Goal: Information Seeking & Learning: Learn about a topic

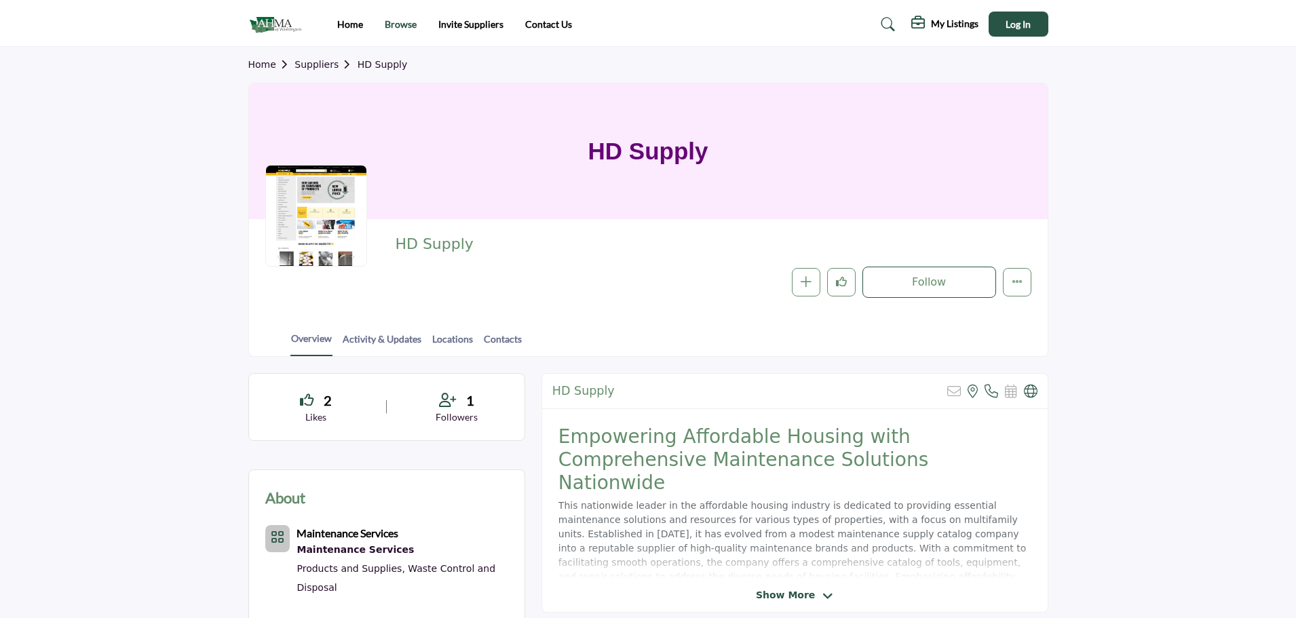
click at [400, 24] on link "Browse" at bounding box center [401, 24] width 32 height 12
click at [399, 24] on link "Browse" at bounding box center [401, 24] width 32 height 12
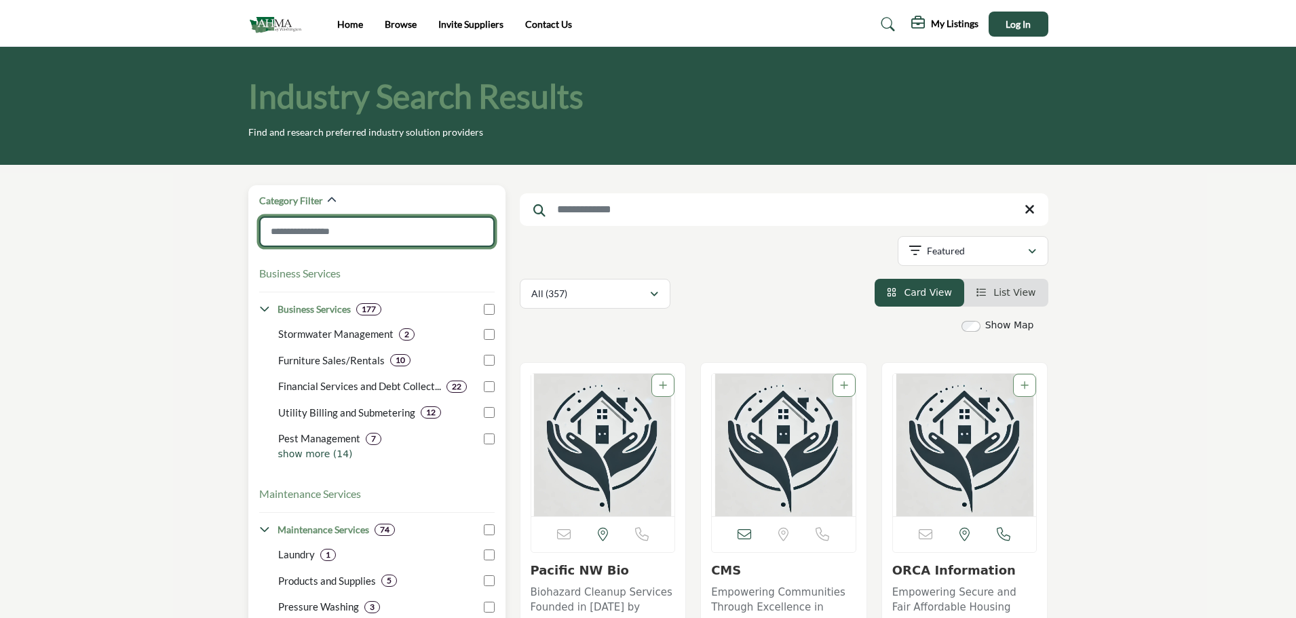
click at [316, 235] on input "Search Category" at bounding box center [377, 232] width 236 height 31
type input "**********"
type input "*"
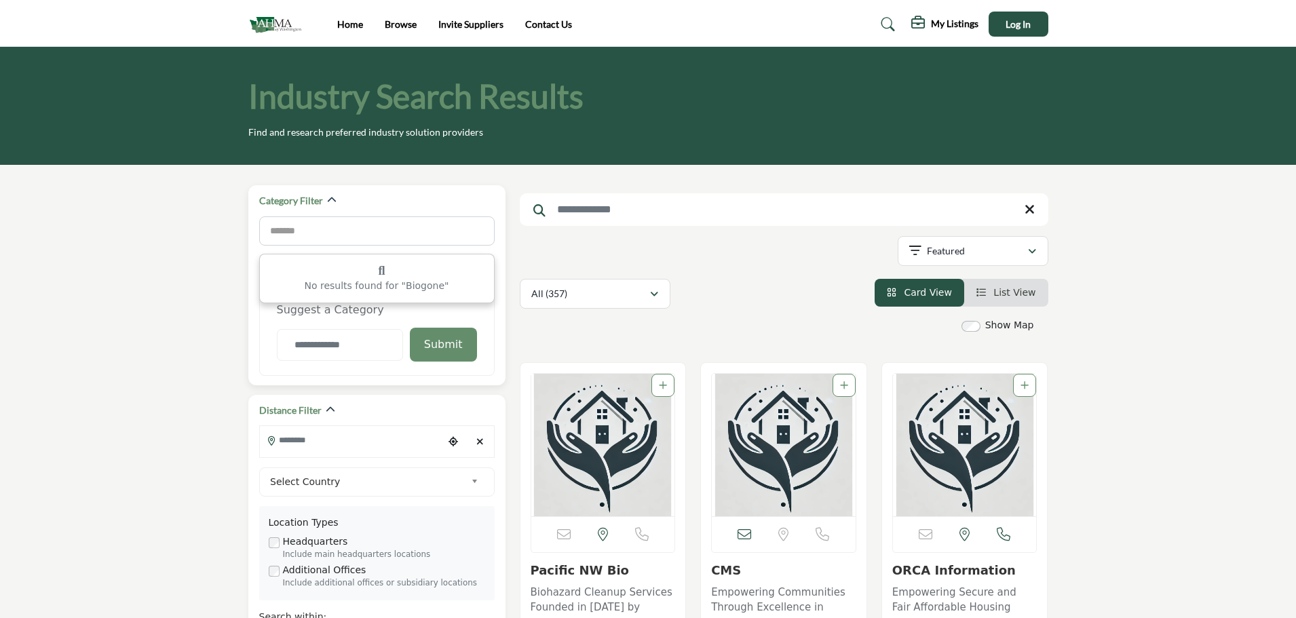
click at [309, 248] on form "******* Bi No results found for "Biogone"" at bounding box center [377, 234] width 236 height 34
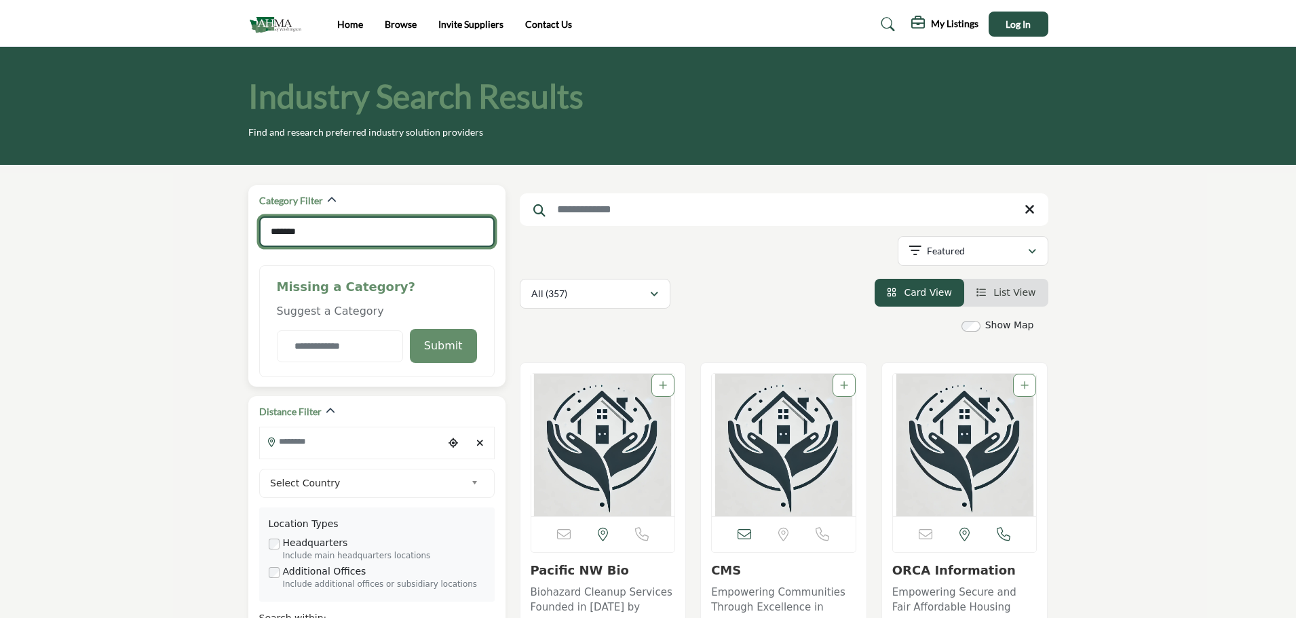
click at [297, 233] on input "*******" at bounding box center [377, 232] width 236 height 31
click at [284, 232] on input "*******" at bounding box center [377, 232] width 236 height 31
type input "********"
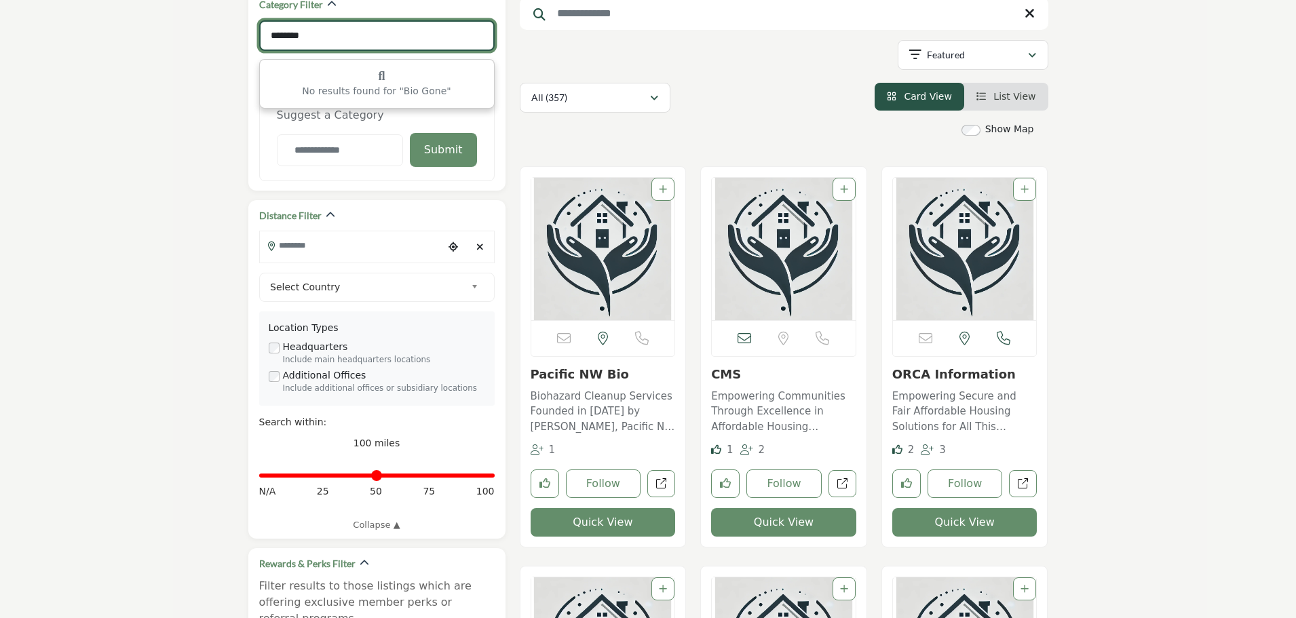
scroll to position [204, 0]
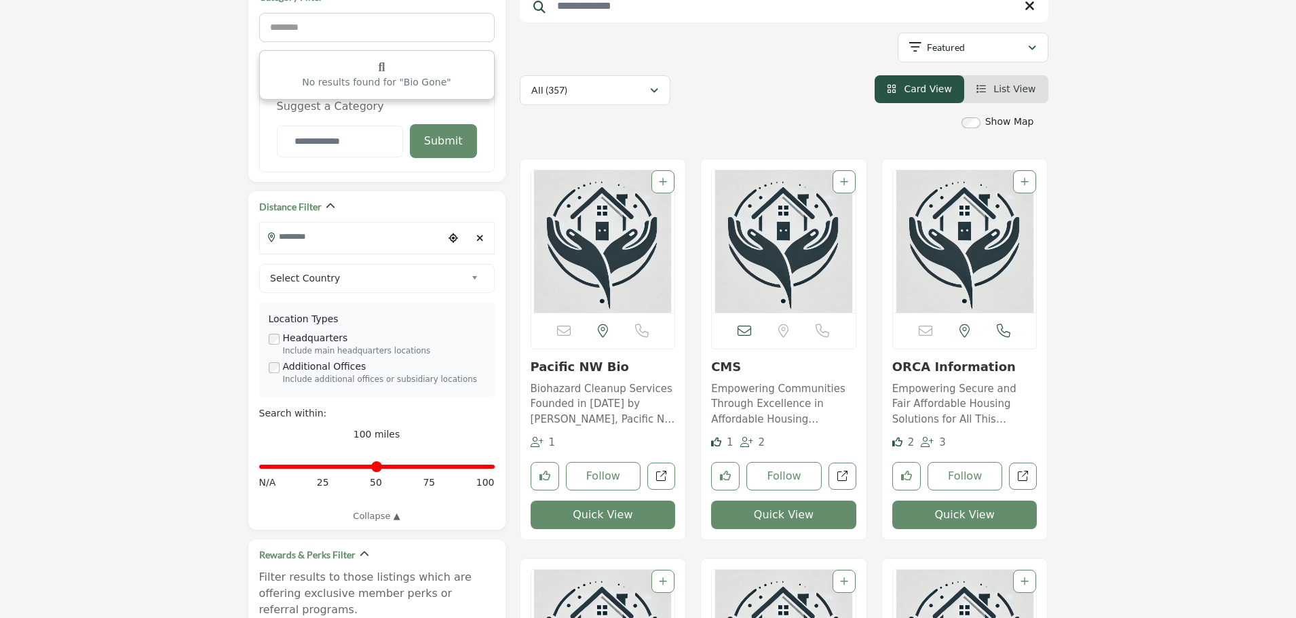
click at [592, 383] on p "Biohazard Cleanup Services Founded in 2019 by Nicole Norman, Pacific NW Bio is …" at bounding box center [603, 404] width 145 height 46
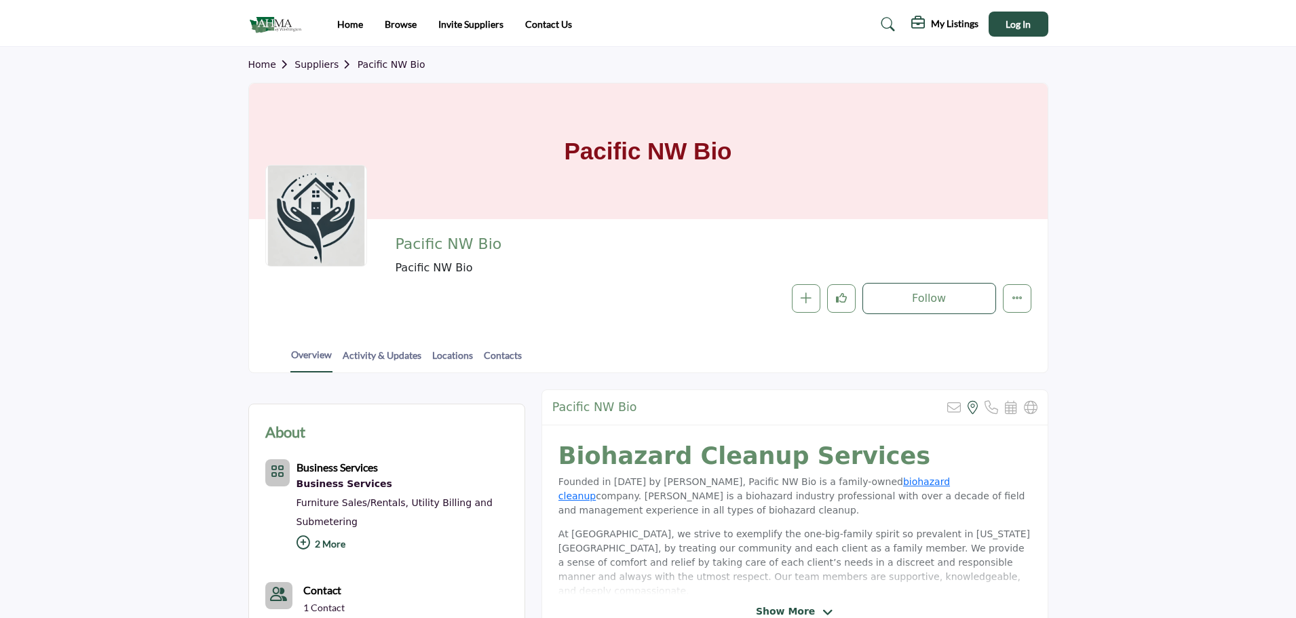
drag, startPoint x: 735, startPoint y: 153, endPoint x: 600, endPoint y: 151, distance: 135.1
click at [551, 153] on div "Pacific NW Bio" at bounding box center [648, 151] width 799 height 136
copy h1 "Pacific NW Bio"
drag, startPoint x: 612, startPoint y: 408, endPoint x: 552, endPoint y: 407, distance: 59.7
click at [552, 407] on div "Pacific NW Bio Sorry, but this listing is on a subscription plan which does not…" at bounding box center [795, 407] width 506 height 35
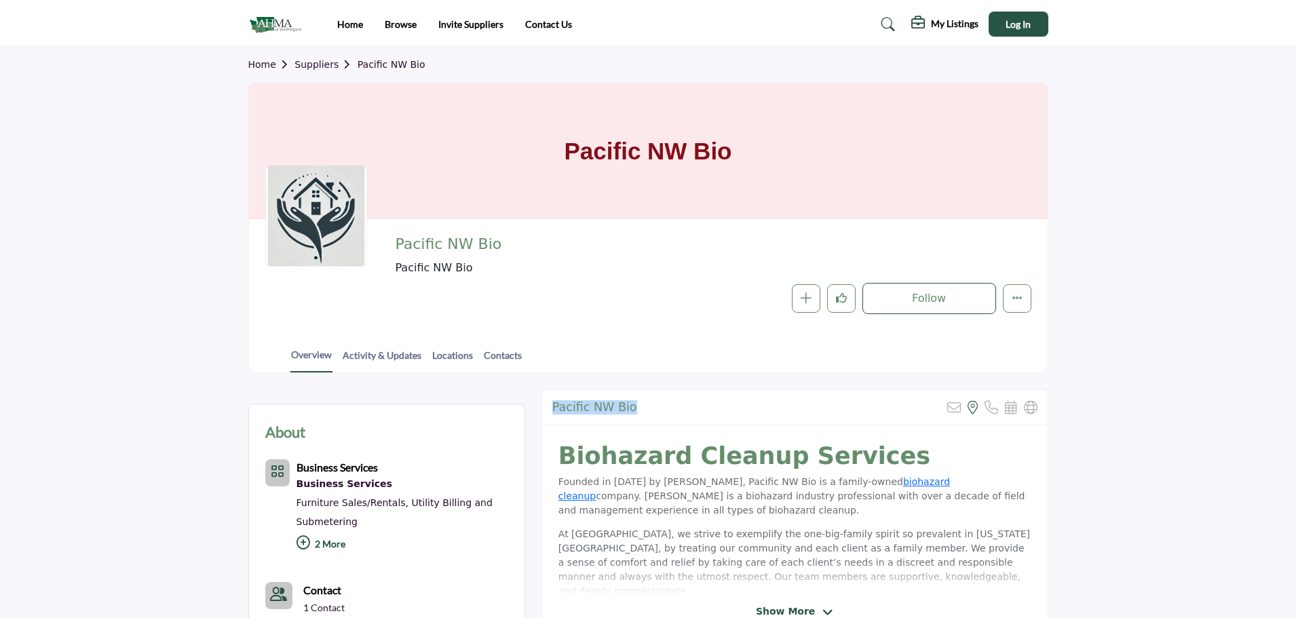
copy h2 "Pacific NW Bio"
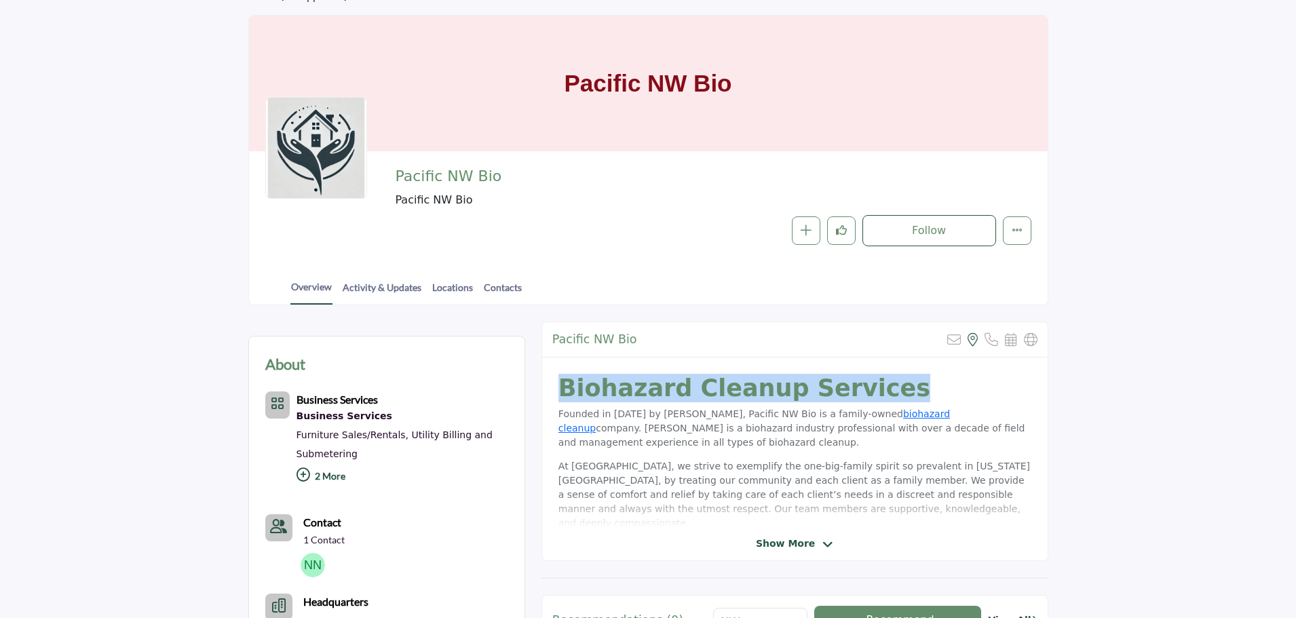
drag, startPoint x: 869, startPoint y: 395, endPoint x: 562, endPoint y: 398, distance: 307.5
click at [562, 398] on h1 "Biohazard Cleanup Services" at bounding box center [795, 388] width 473 height 29
copy strong "Biohazard Cleanup Services"
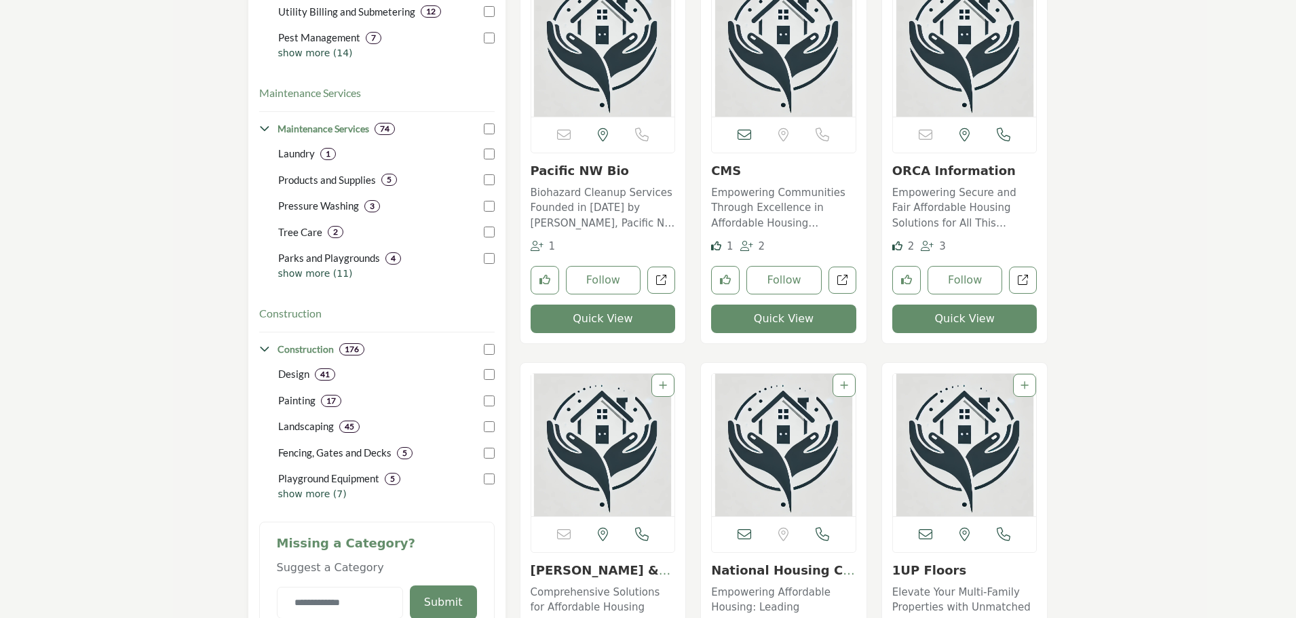
scroll to position [505, 0]
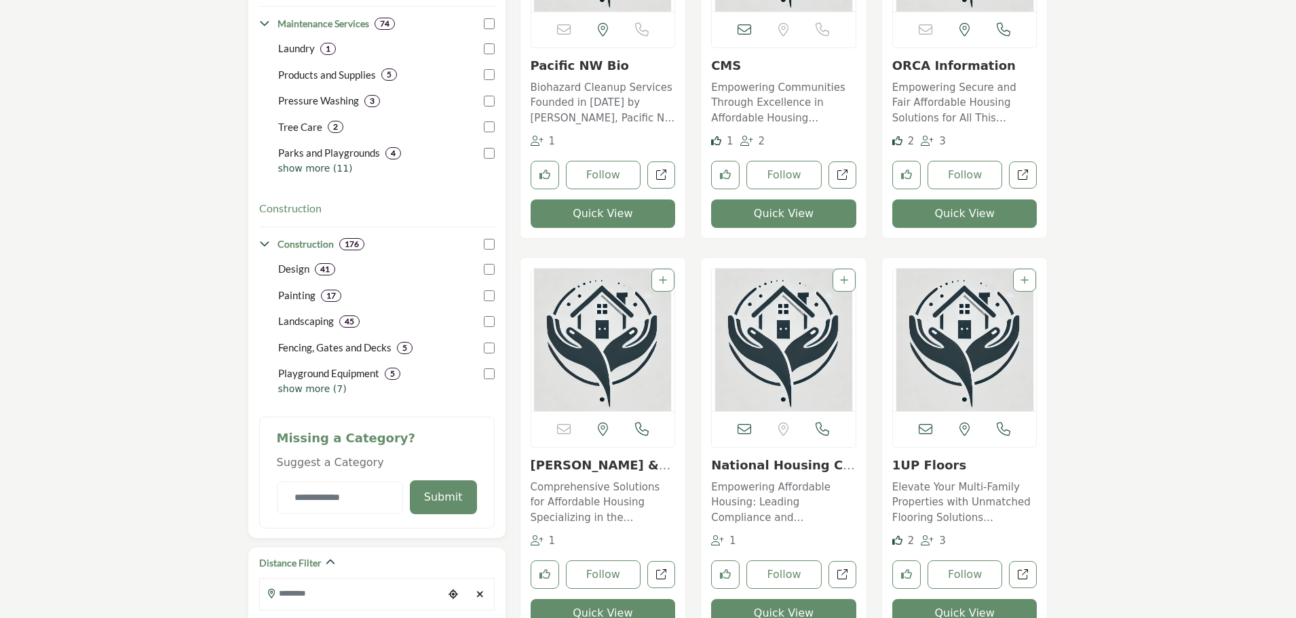
click at [918, 87] on p "Empowering Secure and Fair Affordable Housing Solutions for All This innovative…" at bounding box center [965, 103] width 145 height 46
click at [907, 68] on link "ORCA Information" at bounding box center [955, 65] width 124 height 14
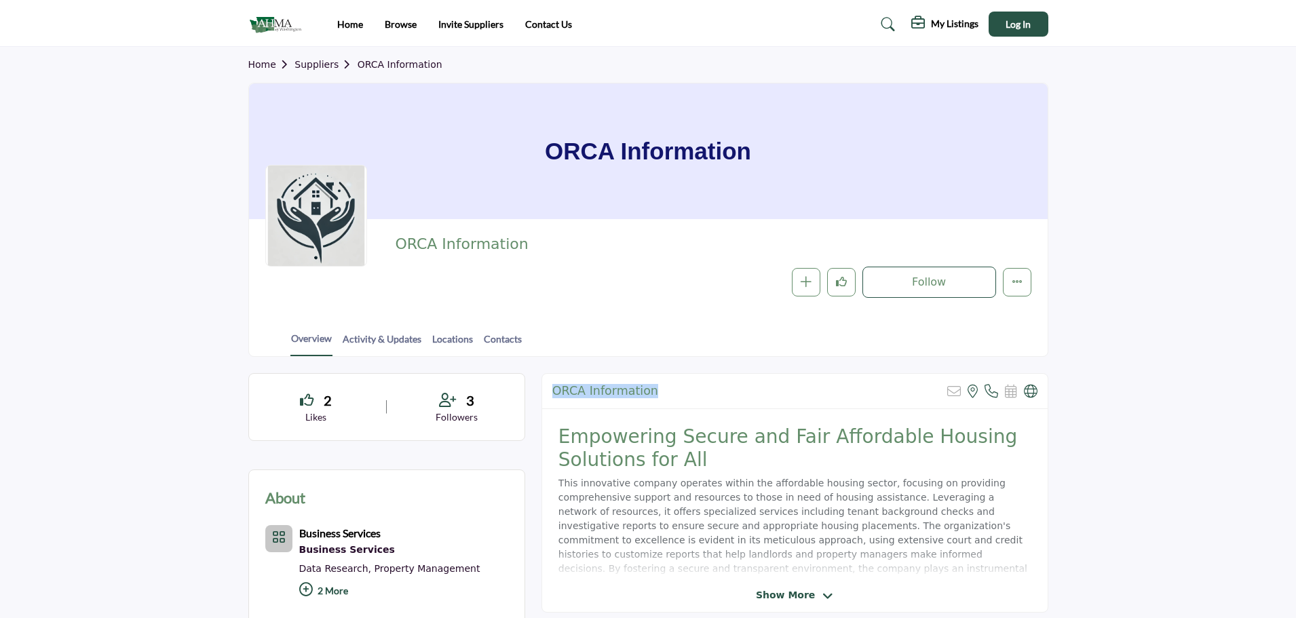
drag, startPoint x: 663, startPoint y: 390, endPoint x: 537, endPoint y: 393, distance: 126.3
copy h2 "ORCA Information"
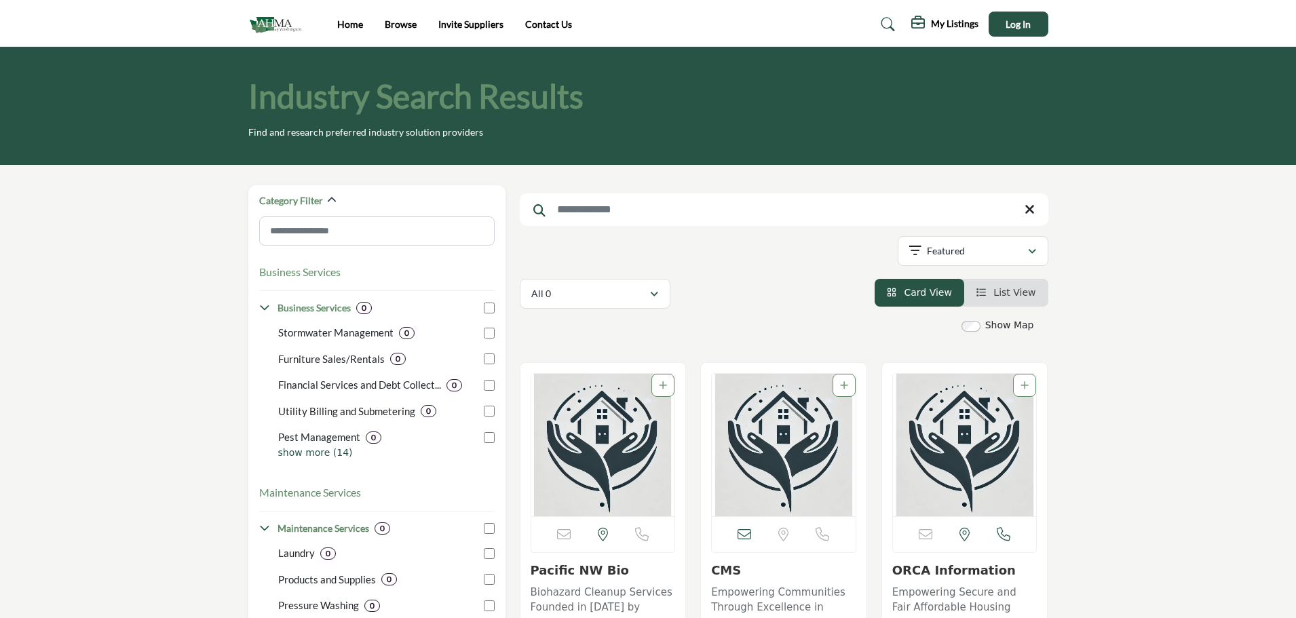
scroll to position [505, 0]
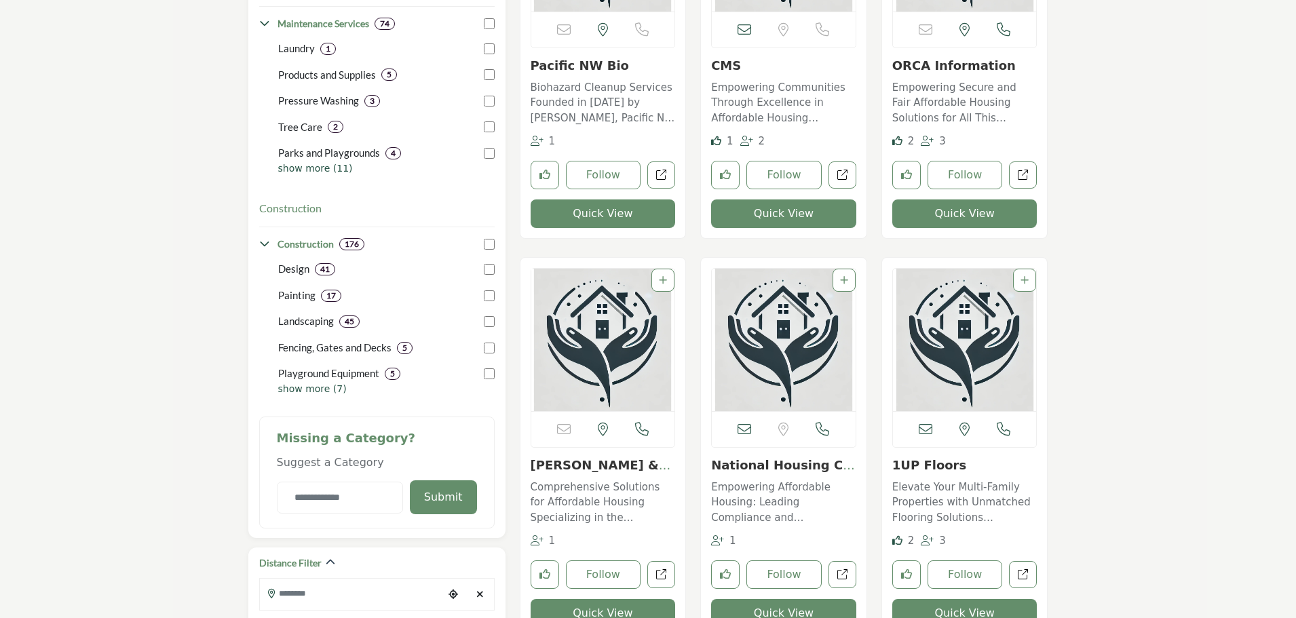
click at [920, 88] on p "Empowering Secure and Fair Affordable Housing Solutions for All This innovative…" at bounding box center [965, 103] width 145 height 46
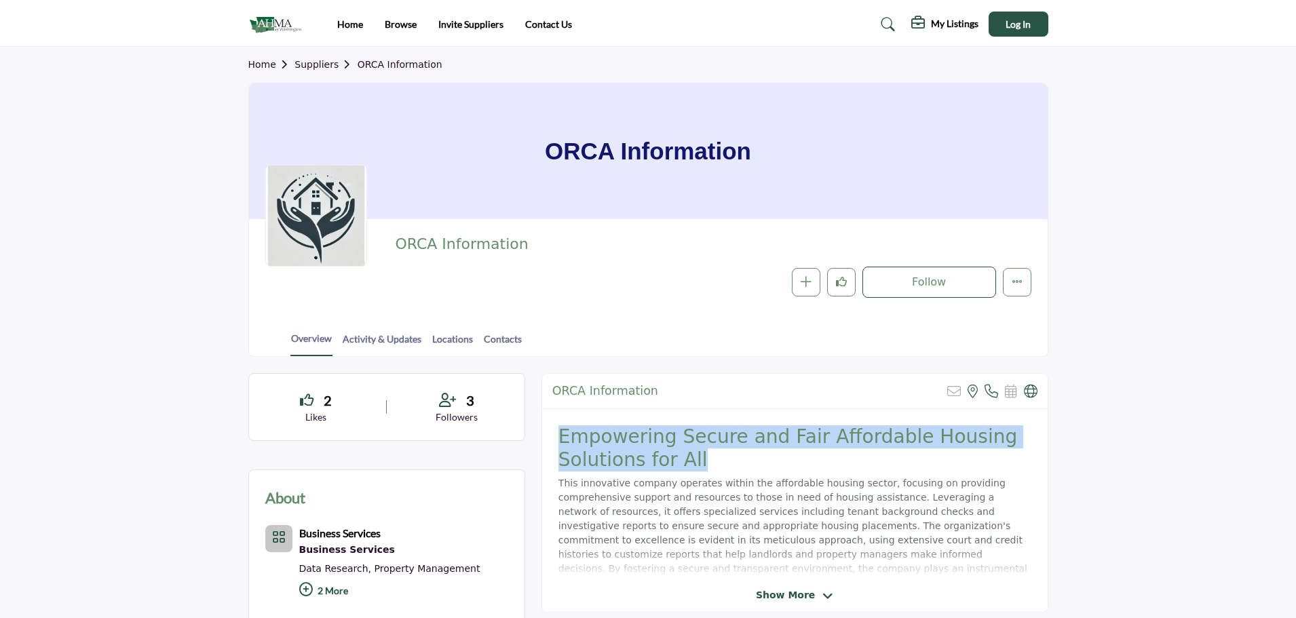
drag, startPoint x: 695, startPoint y: 463, endPoint x: 561, endPoint y: 447, distance: 134.7
click at [561, 447] on h2 "Empowering Secure and Fair Affordable Housing Solutions for All" at bounding box center [795, 448] width 473 height 45
copy h2 "Empowering Secure and Fair Affordable Housing Solutions for All"
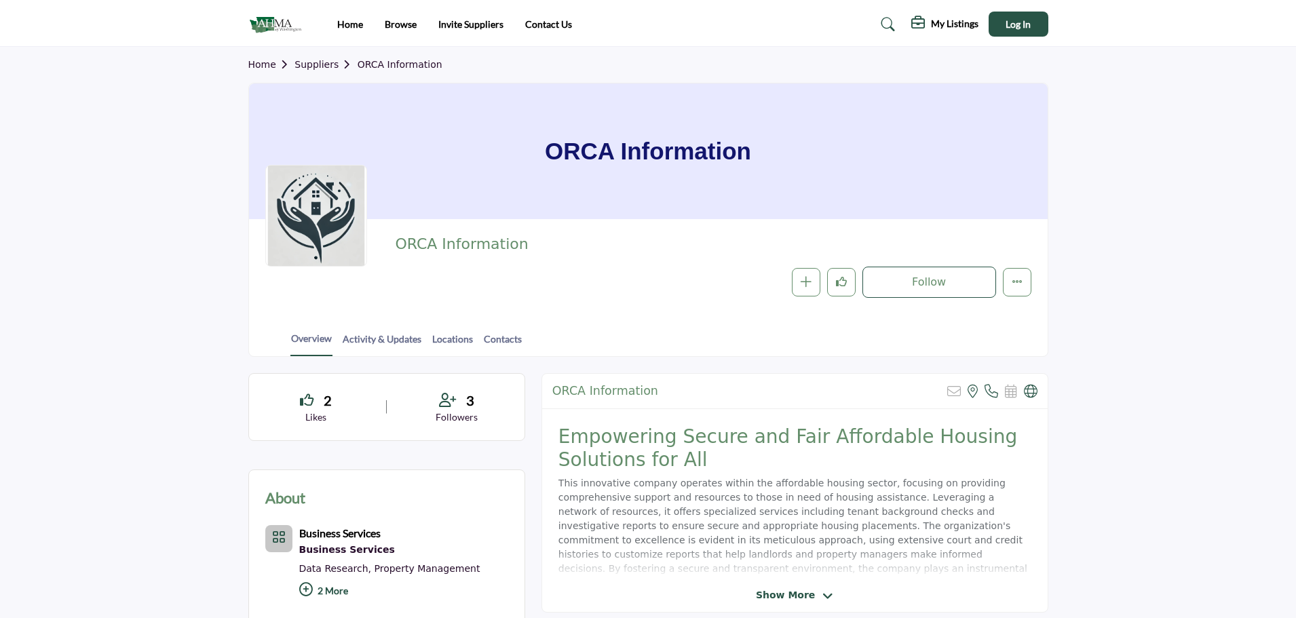
click at [589, 386] on h2 "ORCA Information" at bounding box center [605, 391] width 106 height 14
click at [604, 151] on h1 "ORCA Information" at bounding box center [648, 151] width 206 height 136
click at [647, 188] on h1 "ORCA Information" at bounding box center [648, 151] width 206 height 136
click at [583, 406] on div "ORCA Information Sorry, but this listing is on a subscription plan which does n…" at bounding box center [795, 391] width 506 height 35
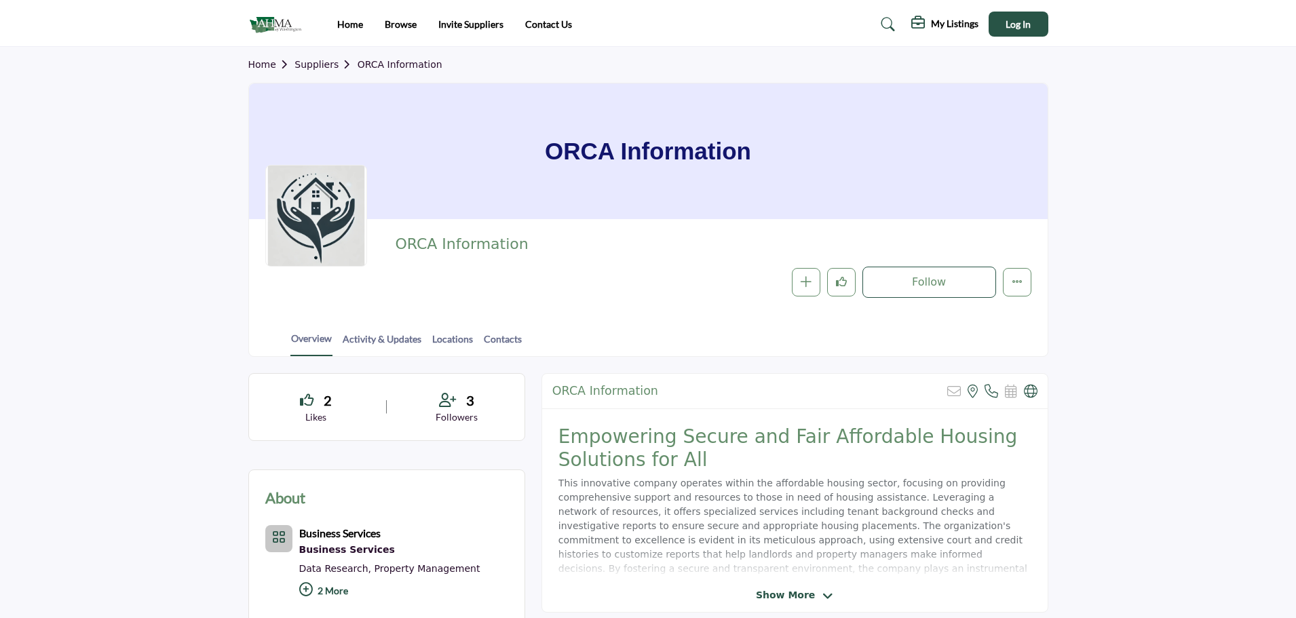
click at [578, 389] on h2 "ORCA Information" at bounding box center [605, 391] width 106 height 14
click at [601, 394] on h2 "ORCA Information" at bounding box center [605, 391] width 106 height 14
drag, startPoint x: 650, startPoint y: 390, endPoint x: 551, endPoint y: 392, distance: 98.4
click at [551, 392] on div "ORCA Information Sorry, but this listing is on a subscription plan which does n…" at bounding box center [795, 391] width 506 height 35
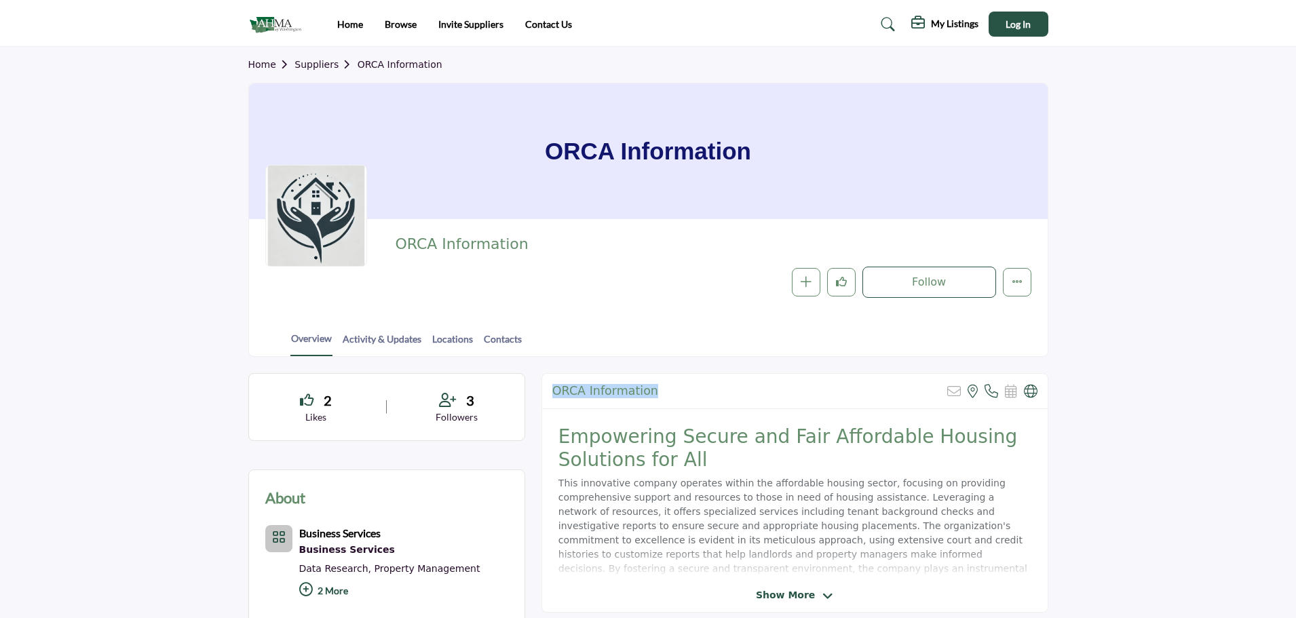
copy h2 "ORCA Information"
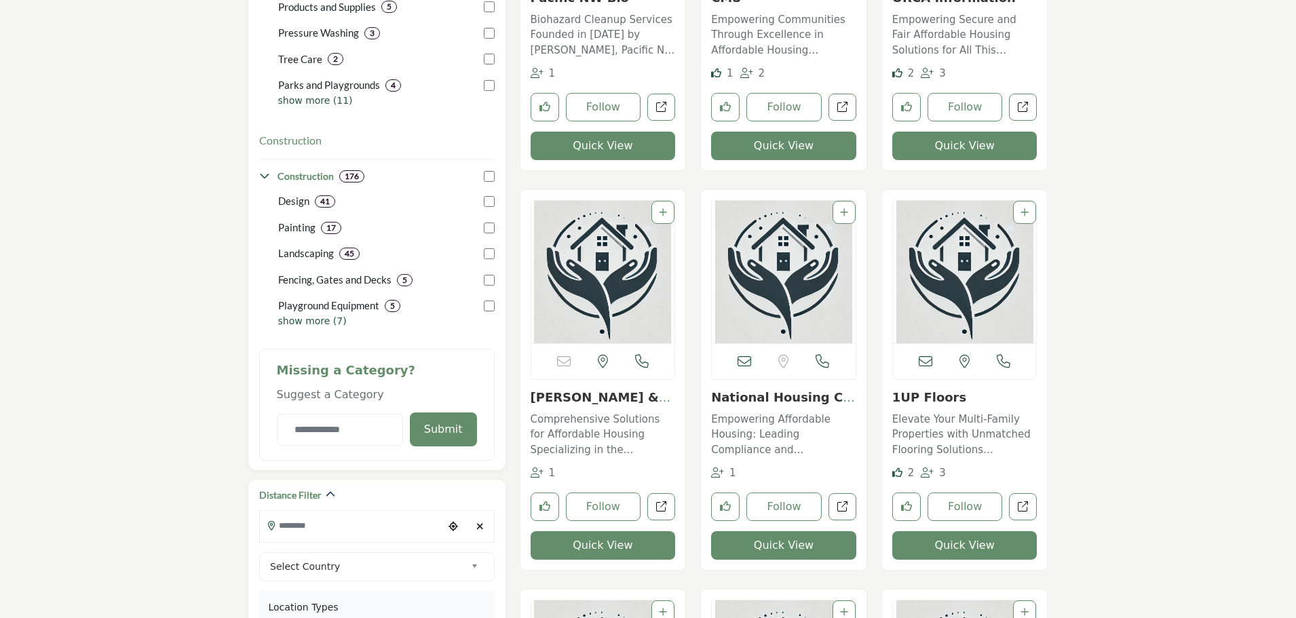
scroll to position [505, 0]
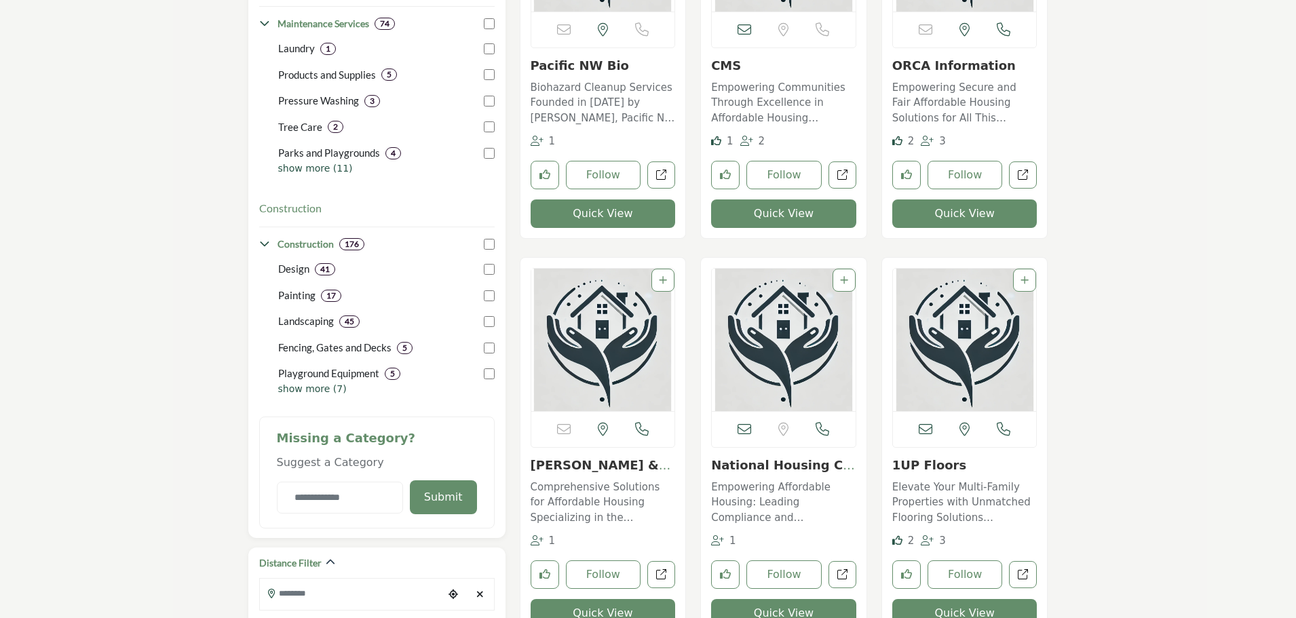
click at [923, 470] on link "1UP Floors" at bounding box center [930, 465] width 74 height 14
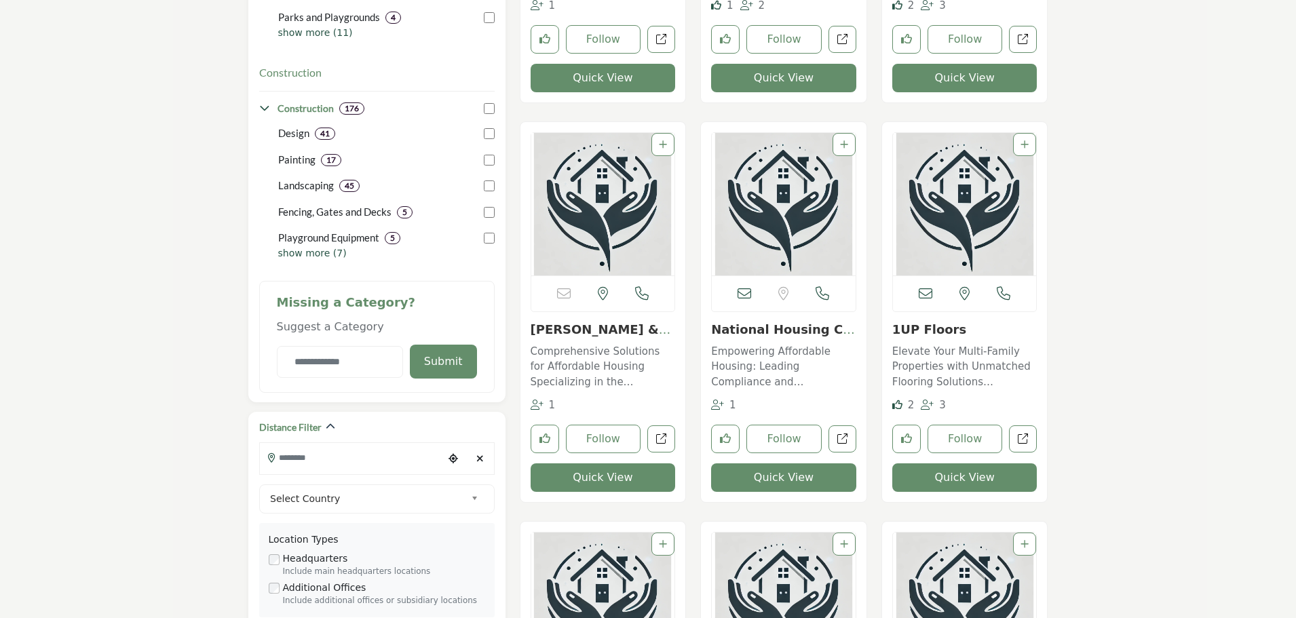
click at [961, 485] on button "Quick View" at bounding box center [965, 478] width 145 height 29
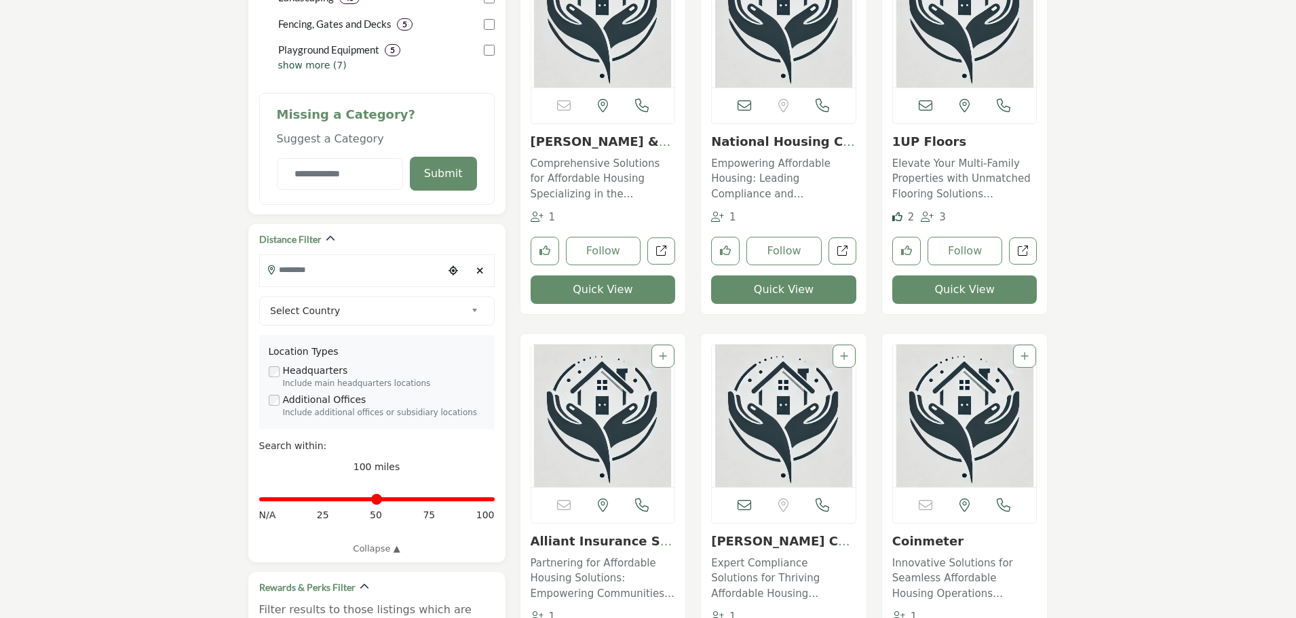
scroll to position [823, 0]
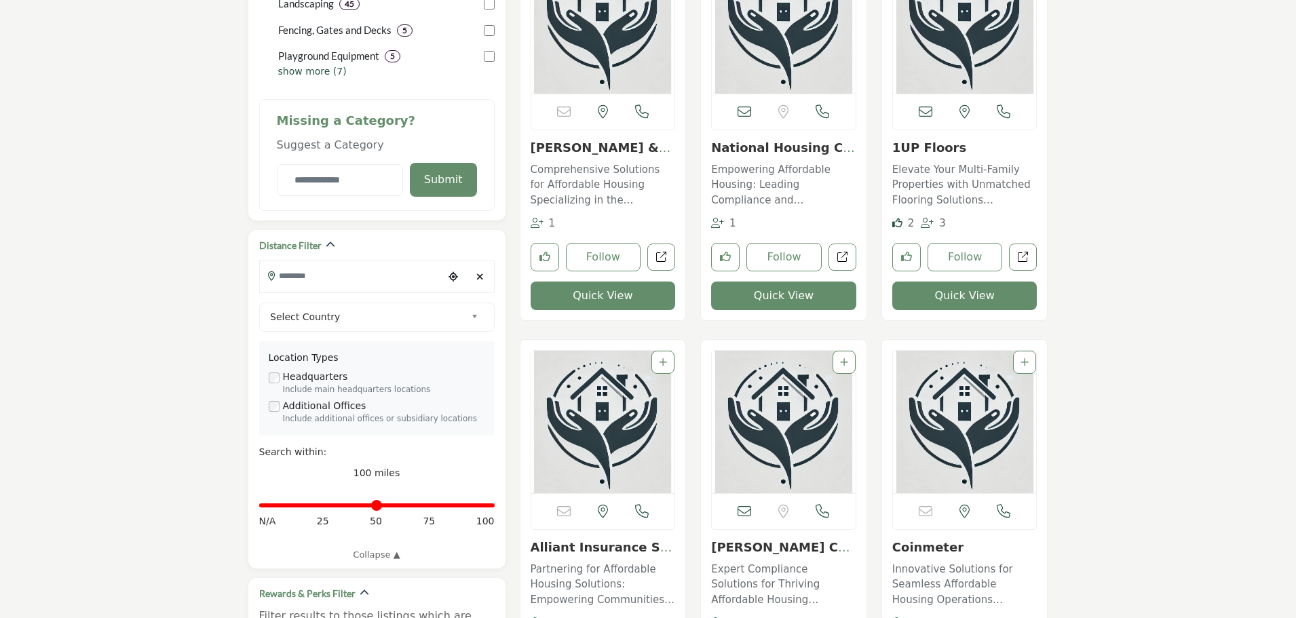
click at [953, 301] on button "Quick View" at bounding box center [965, 296] width 145 height 29
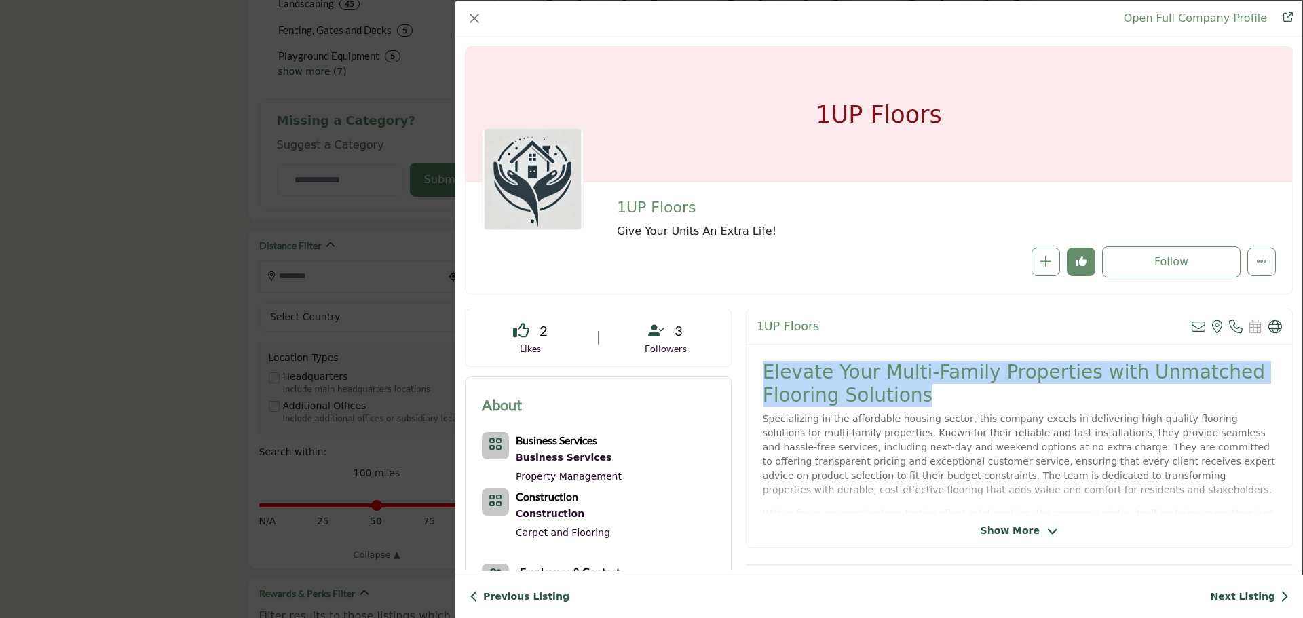
drag, startPoint x: 923, startPoint y: 399, endPoint x: 793, endPoint y: 381, distance: 131.5
click at [757, 378] on div "Elevate Your Multi-Family Properties with Unmatched Flooring Solutions Speciali…" at bounding box center [1020, 430] width 546 height 170
copy h2 "Elevate Your Multi-Family Properties with Unmatched Flooring Solutions"
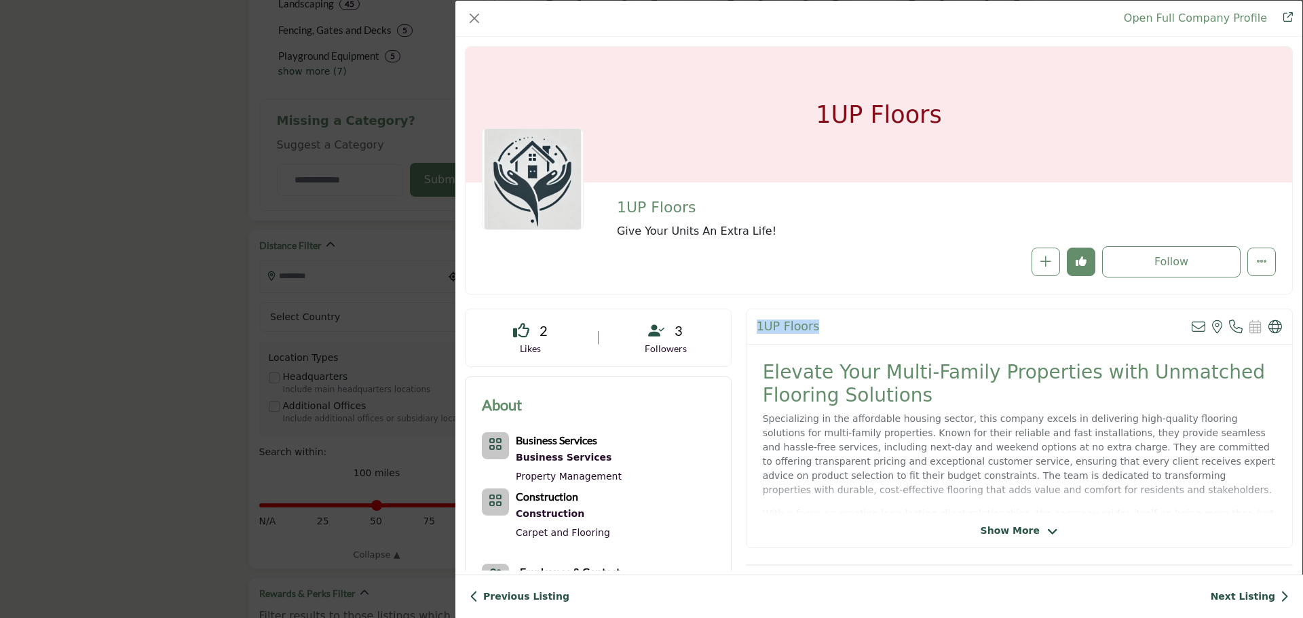
drag, startPoint x: 825, startPoint y: 330, endPoint x: 750, endPoint y: 328, distance: 74.7
click at [750, 328] on div "1UP Floors View email address of this listing View the location of this listing…" at bounding box center [1020, 326] width 546 height 35
copy h2 "1UP Floors"
click at [468, 12] on button "Close" at bounding box center [474, 18] width 19 height 19
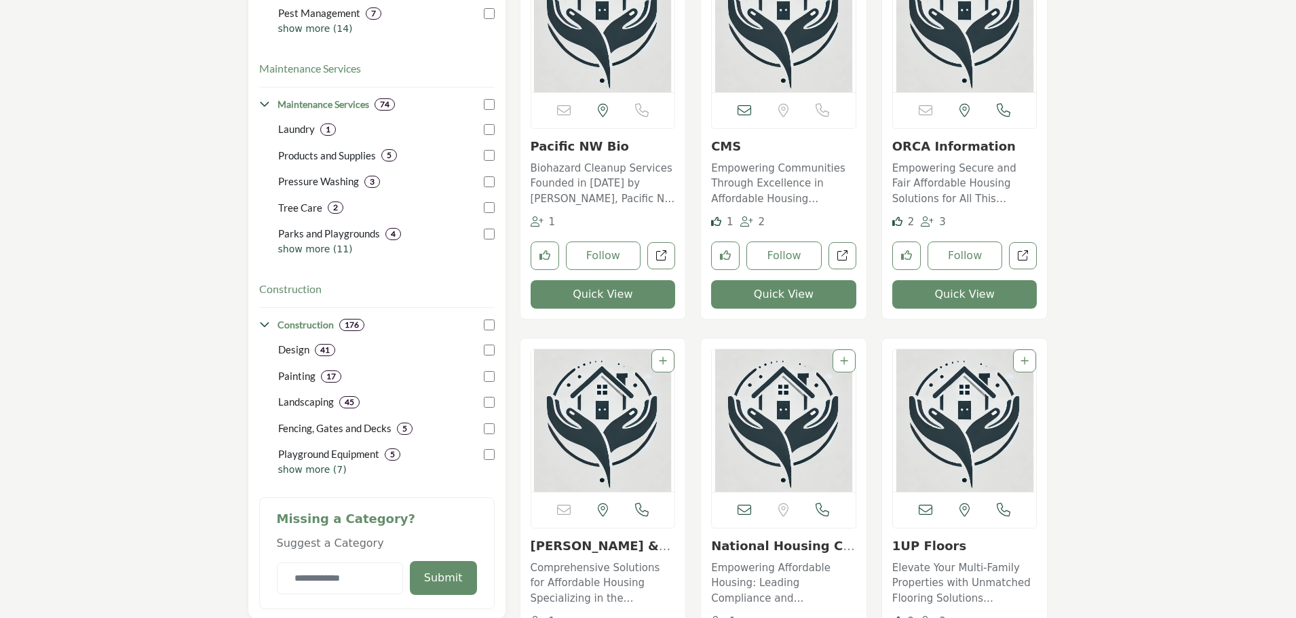
scroll to position [415, 0]
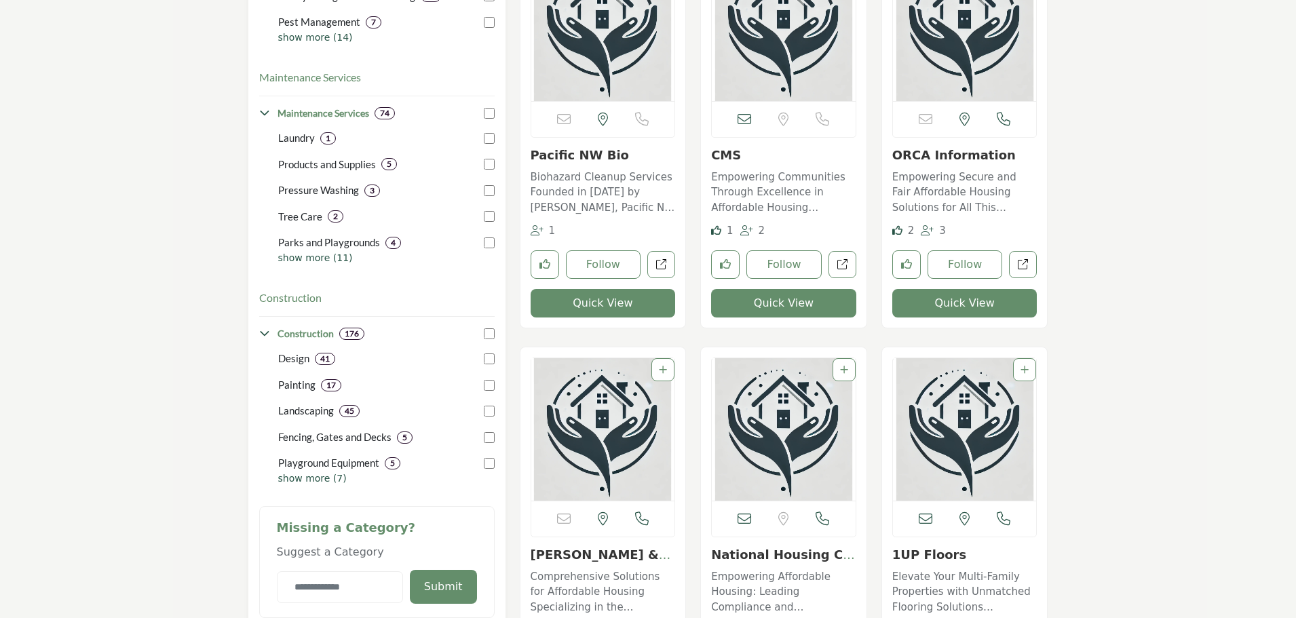
click at [576, 153] on link "Pacific NW Bio" at bounding box center [580, 155] width 98 height 14
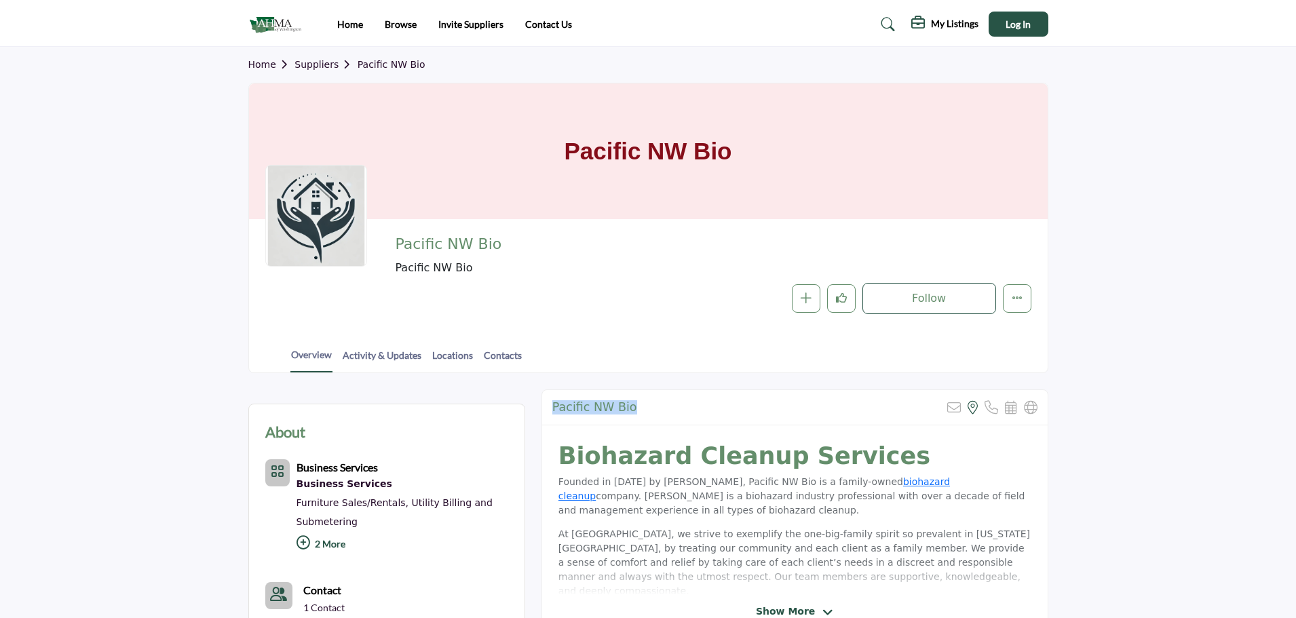
drag, startPoint x: 645, startPoint y: 407, endPoint x: 555, endPoint y: 411, distance: 89.7
click at [555, 411] on div "Pacific NW Bio Sorry, but this listing is on a subscription plan which does not…" at bounding box center [795, 407] width 506 height 35
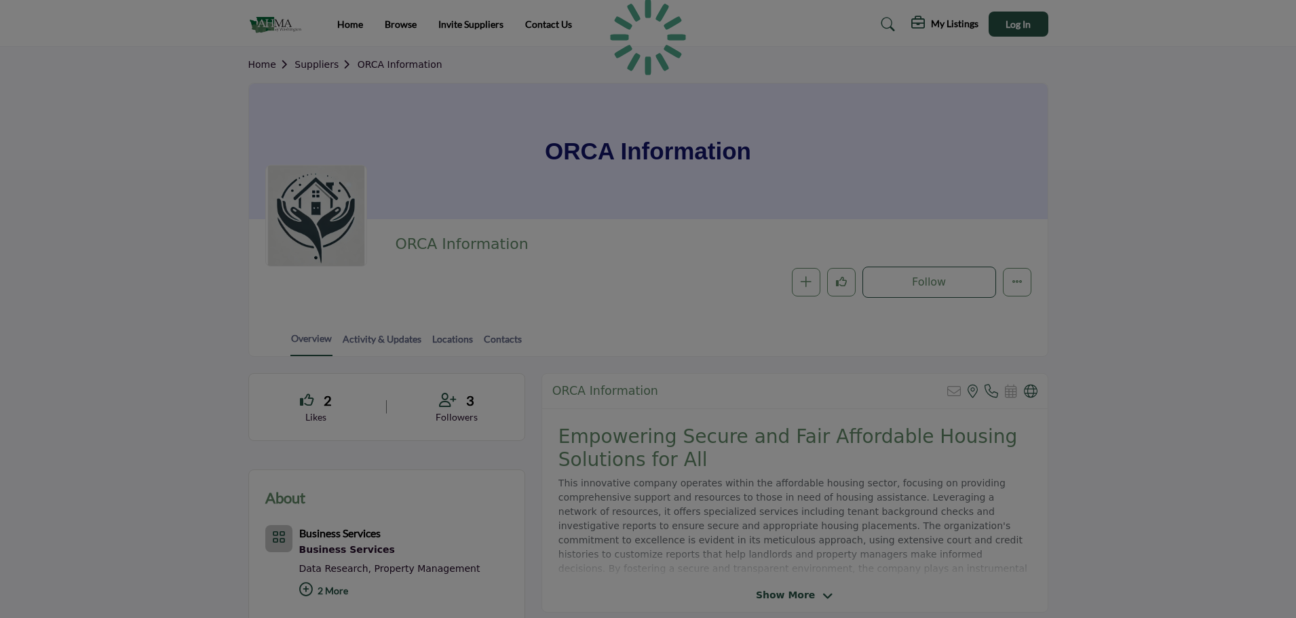
scroll to position [75, 0]
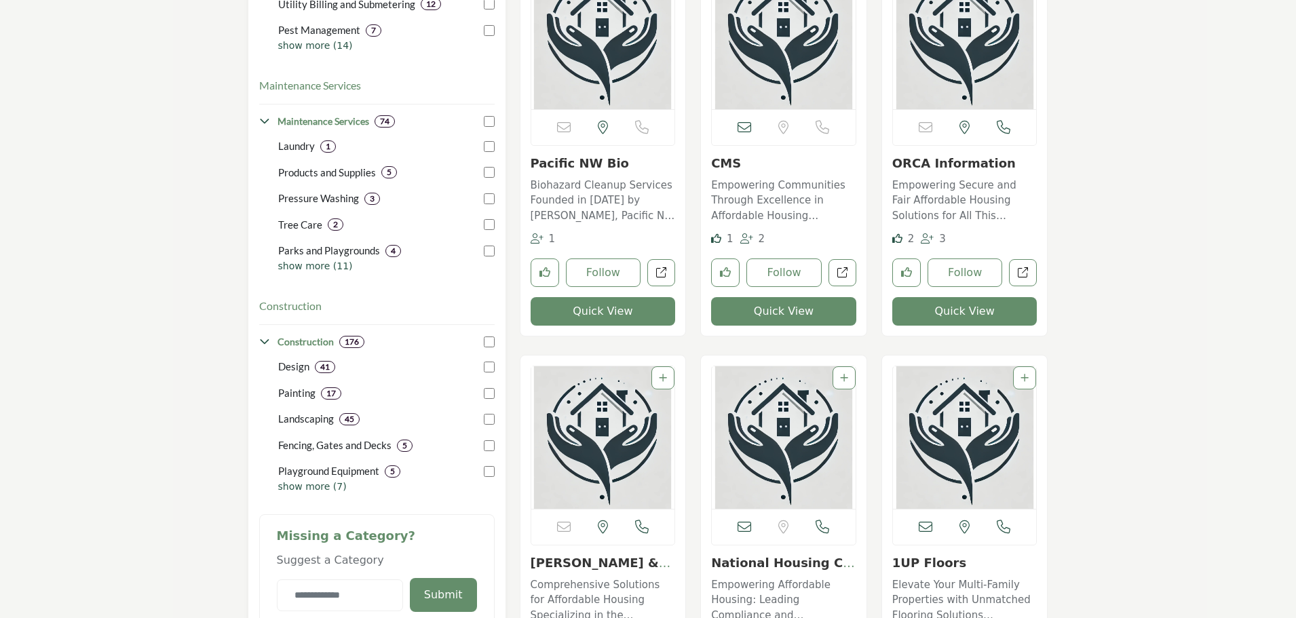
scroll to position [543, 0]
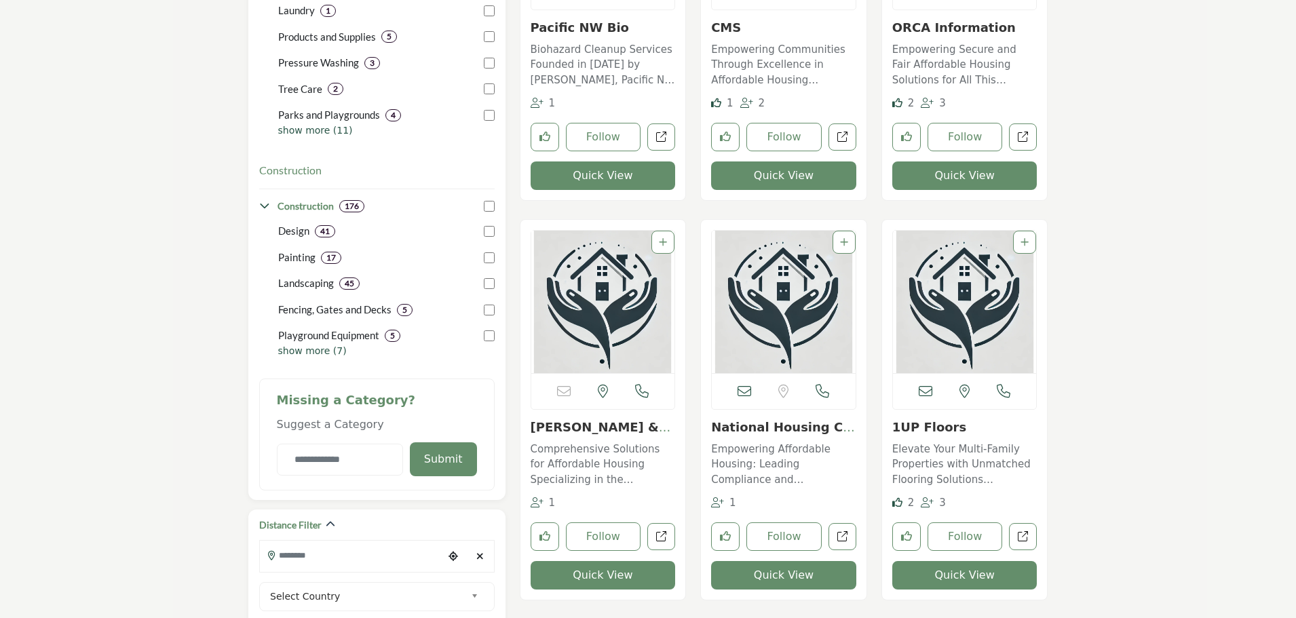
click at [922, 450] on p "Elevate Your Multi-Family Properties with Unmatched Flooring Solutions Speciali…" at bounding box center [965, 465] width 145 height 46
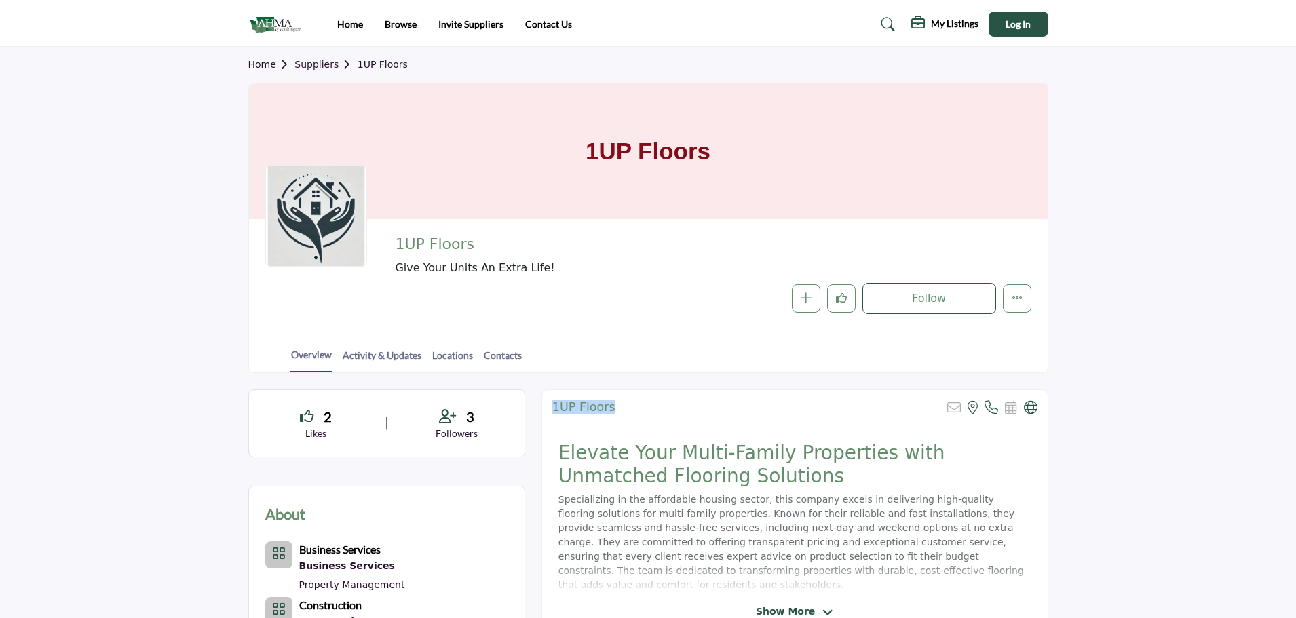
drag, startPoint x: 616, startPoint y: 408, endPoint x: 549, endPoint y: 407, distance: 66.5
click at [549, 407] on div "1UP Floors Sorry, but this listing is on a subscription plan which does not all…" at bounding box center [795, 407] width 506 height 35
